Goal: Task Accomplishment & Management: Manage account settings

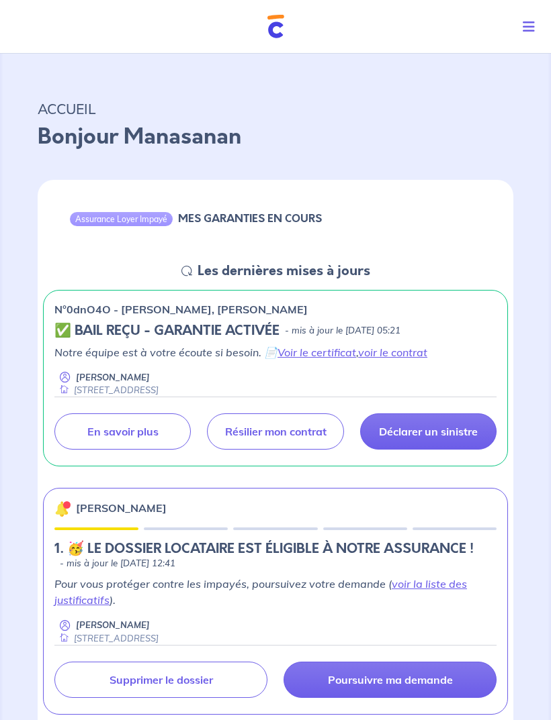
click at [220, 665] on link "Supprimer le dossier" at bounding box center [160, 680] width 213 height 36
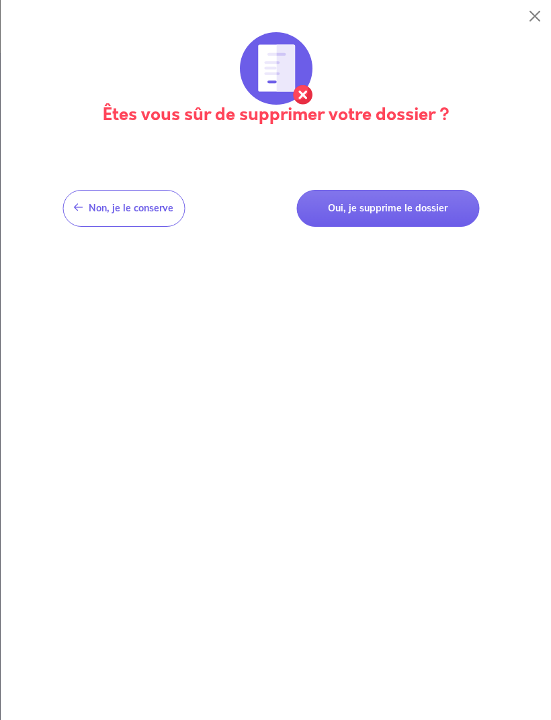
click at [428, 203] on button "Oui, je supprime le dossier" at bounding box center [388, 208] width 183 height 37
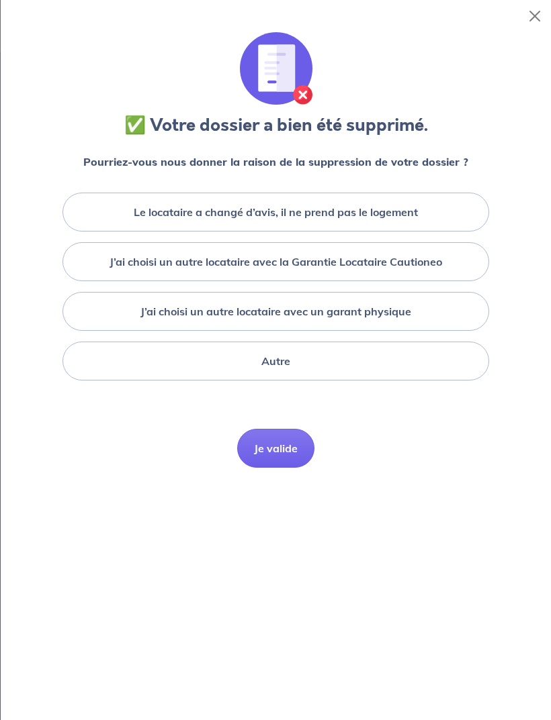
click at [418, 205] on label "Le locataire a changé d’avis, il ne prend pas le logement" at bounding box center [276, 212] width 284 height 16
click at [0, 0] on input "Le locataire a changé d’avis, il ne prend pas le logement" at bounding box center [0, 0] width 0 height 0
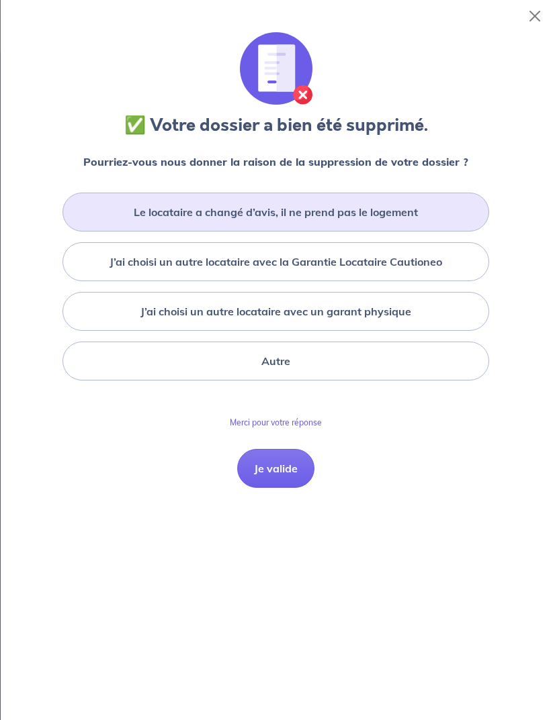
click at [281, 446] on div "✅ Votre dossier a bien été supprimé. Pourriez-vous nous donner la raison de la …" at bounding box center [275, 265] width 528 height 467
click at [289, 461] on button "Je valide" at bounding box center [275, 468] width 77 height 39
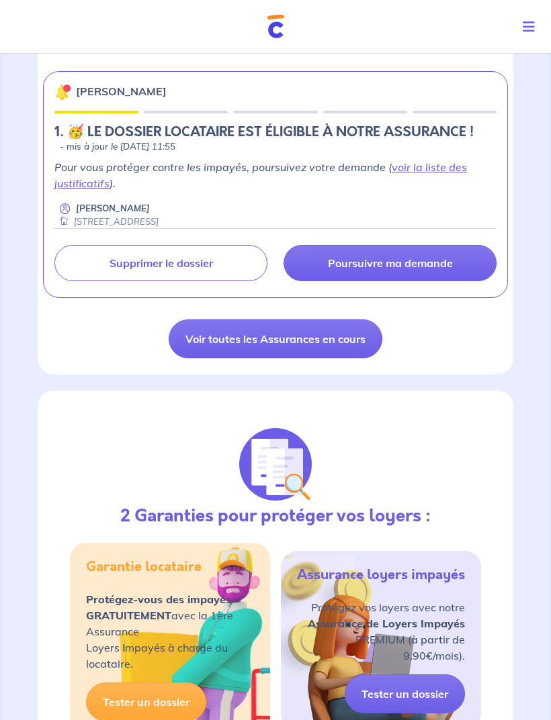
scroll to position [688, 0]
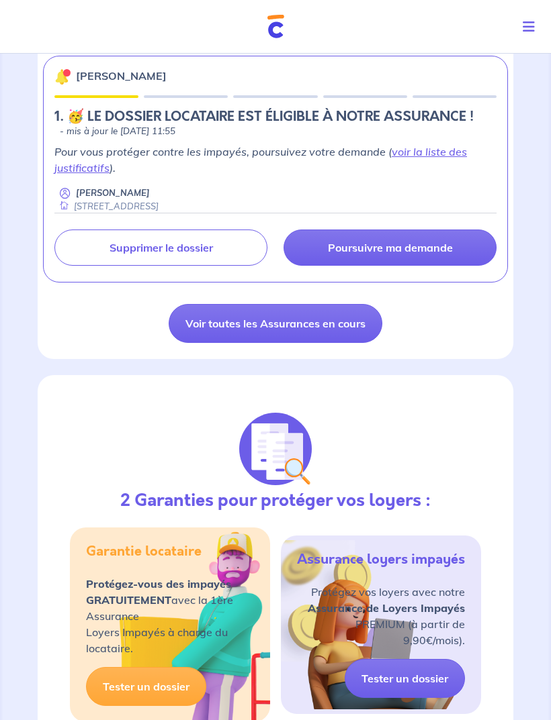
click at [223, 238] on link "Supprimer le dossier" at bounding box center [160, 248] width 213 height 36
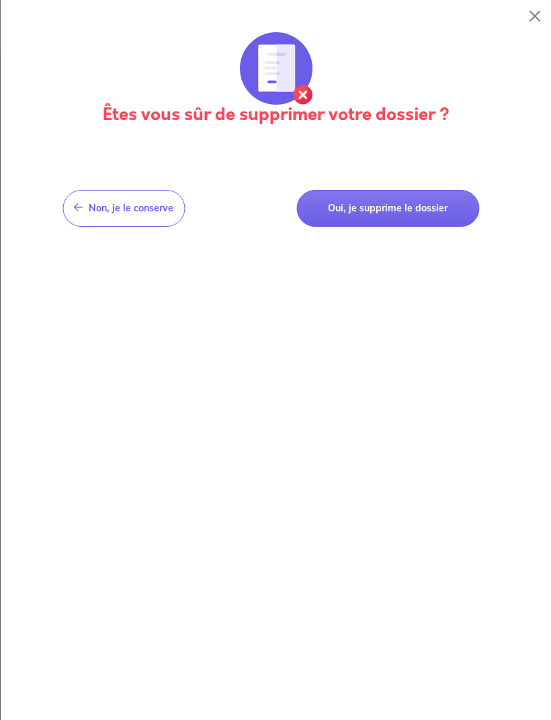
click at [438, 199] on button "Oui, je supprime le dossier" at bounding box center [388, 208] width 183 height 37
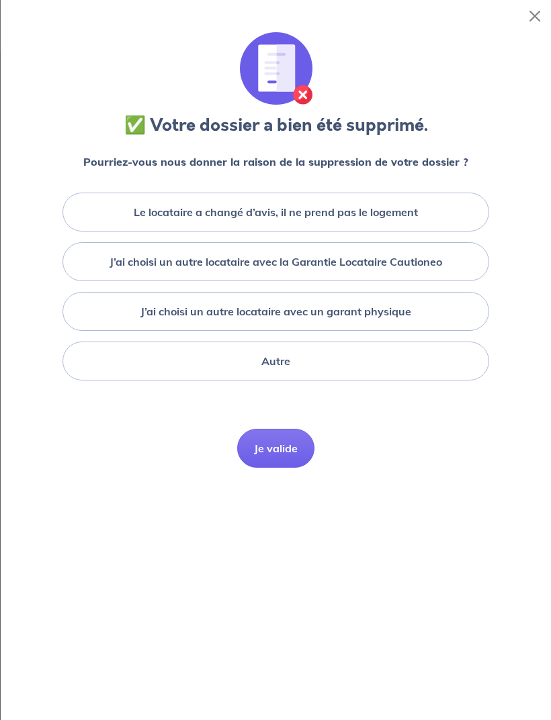
click at [385, 215] on label "Le locataire a changé d’avis, il ne prend pas le logement" at bounding box center [276, 212] width 284 height 16
click at [0, 0] on input "Le locataire a changé d’avis, il ne prend pas le logement" at bounding box center [0, 0] width 0 height 0
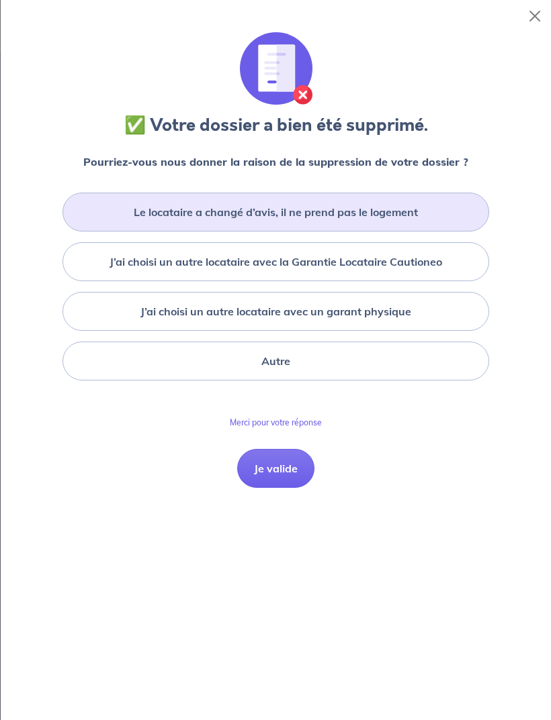
click at [287, 477] on button "Je valide" at bounding box center [275, 468] width 77 height 39
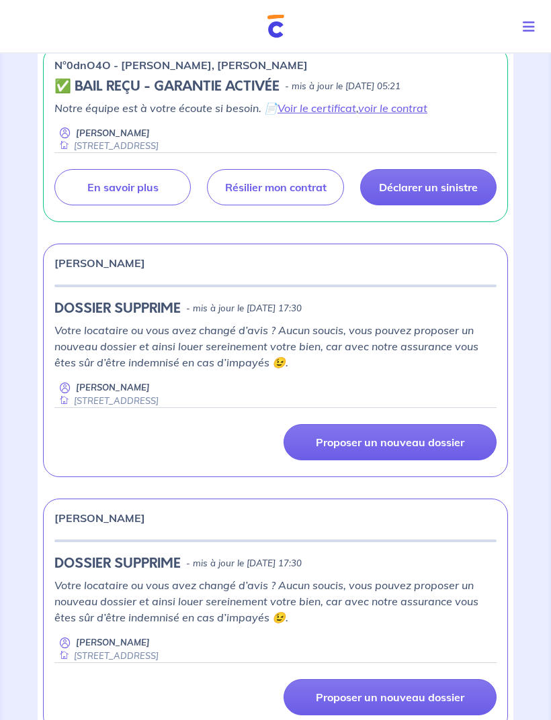
scroll to position [0, 0]
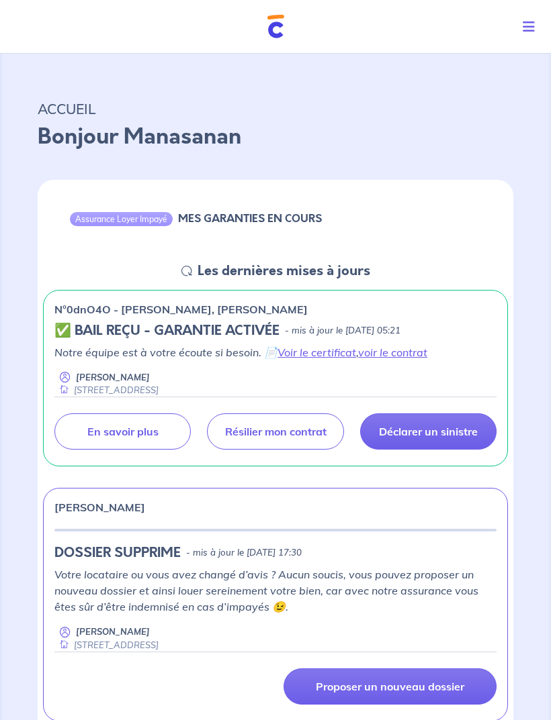
click at [529, 23] on icon "Toggle navigation" at bounding box center [528, 26] width 12 height 13
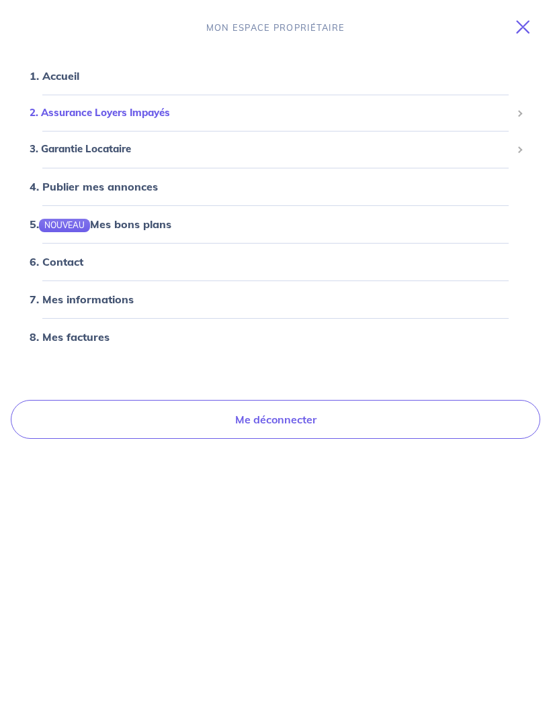
click at [416, 117] on span "2. Assurance Loyers Impayés" at bounding box center [270, 112] width 481 height 15
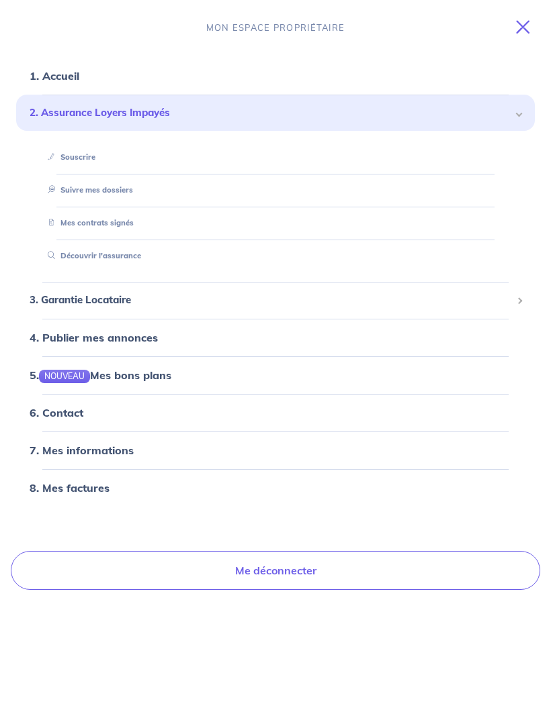
click at [141, 254] on link "Découvrir l'assurance" at bounding box center [91, 255] width 99 height 9
